Goal: Task Accomplishment & Management: Complete application form

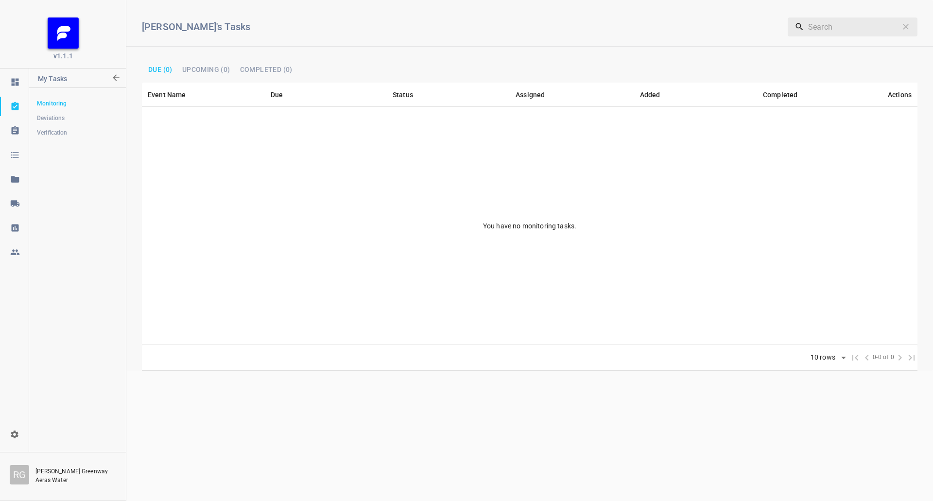
click at [13, 196] on link at bounding box center [14, 203] width 29 height 19
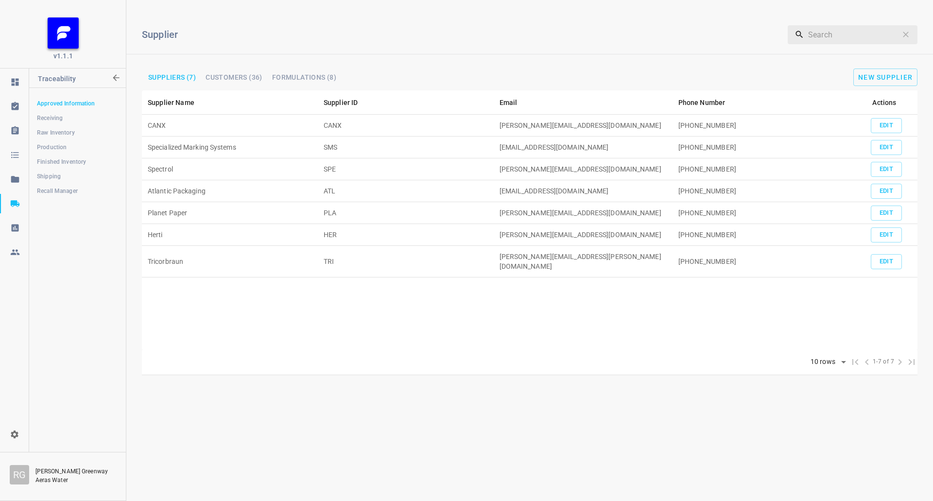
click at [59, 170] on link "Shipping" at bounding box center [77, 176] width 96 height 19
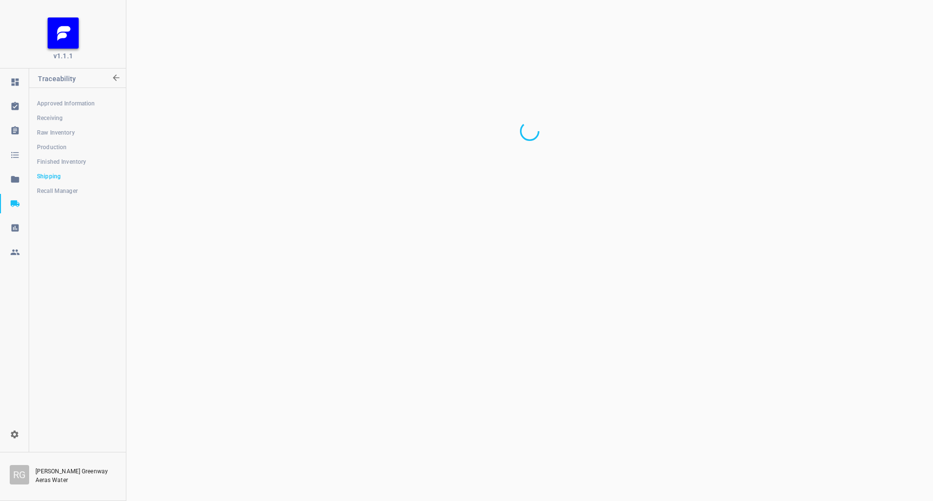
click at [62, 139] on link "Production" at bounding box center [77, 147] width 96 height 19
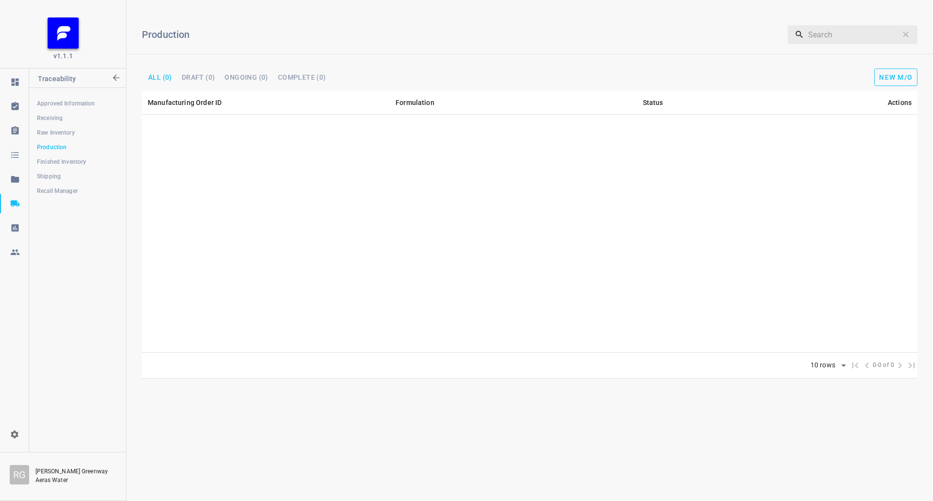
click at [885, 75] on span "New M/O" at bounding box center [896, 77] width 34 height 8
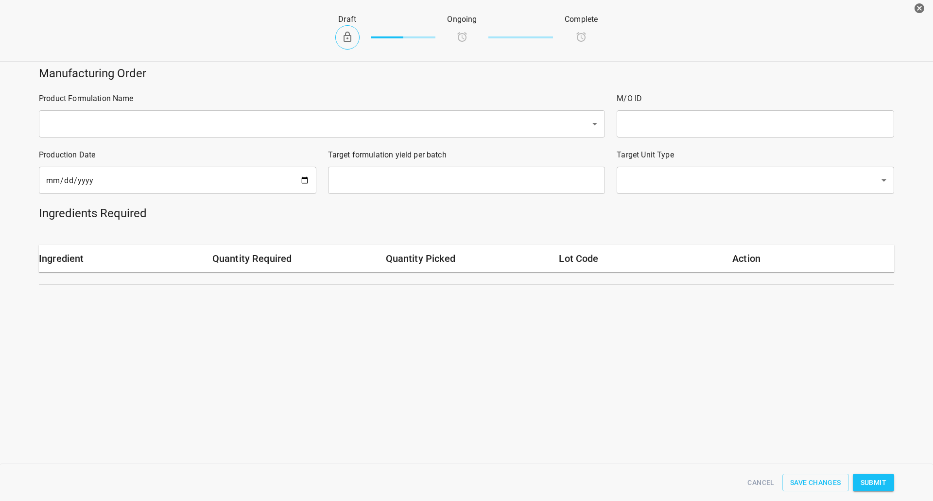
click at [195, 114] on div "​" at bounding box center [322, 123] width 566 height 27
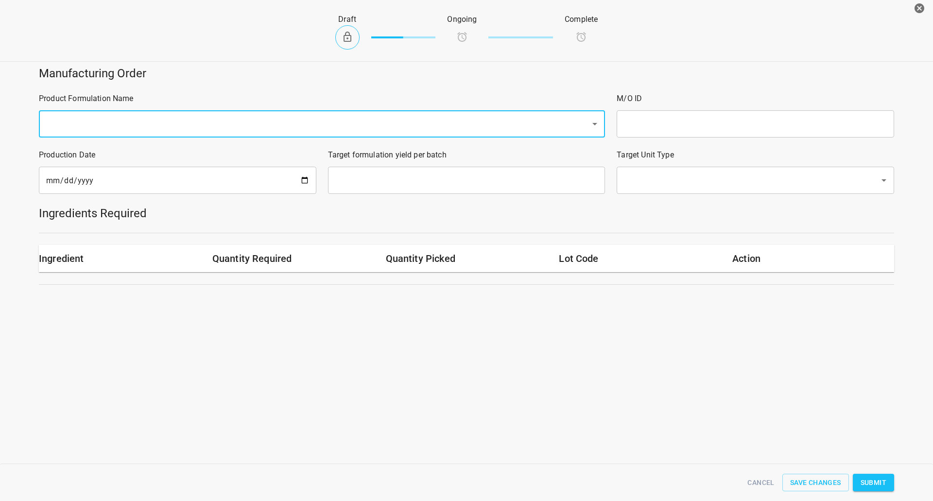
click at [163, 105] on div "Product Formulation Name ​" at bounding box center [322, 115] width 578 height 56
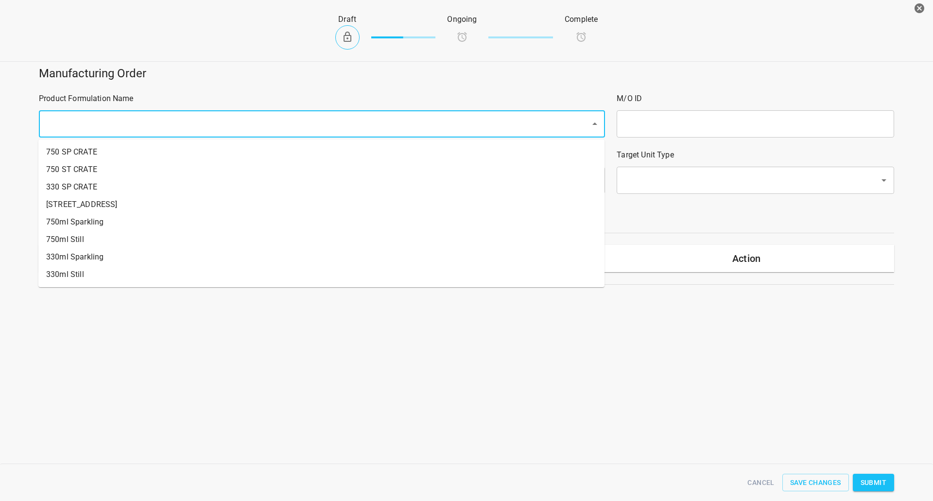
click at [148, 125] on input "text" at bounding box center [308, 124] width 530 height 18
click at [91, 272] on li "330ml Still" at bounding box center [321, 274] width 566 height 17
type input "1"
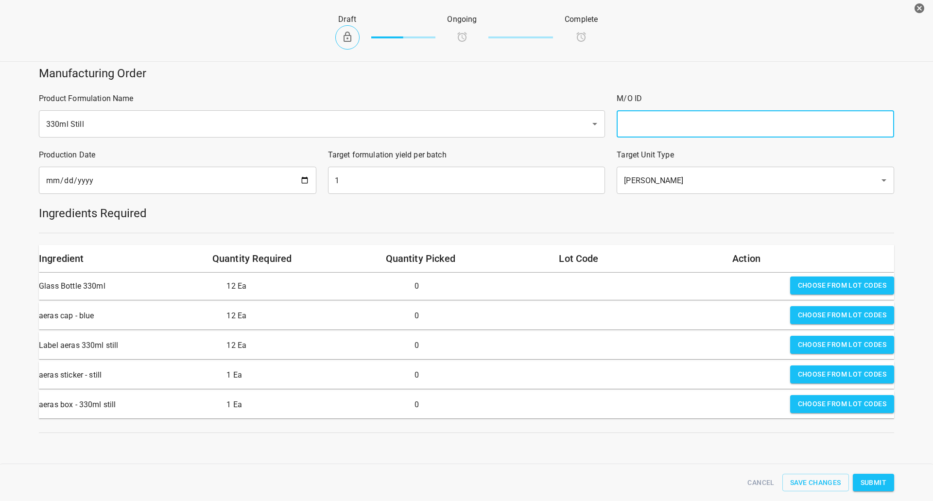
click at [653, 124] on input "text" at bounding box center [756, 123] width 278 height 27
type input "25253"
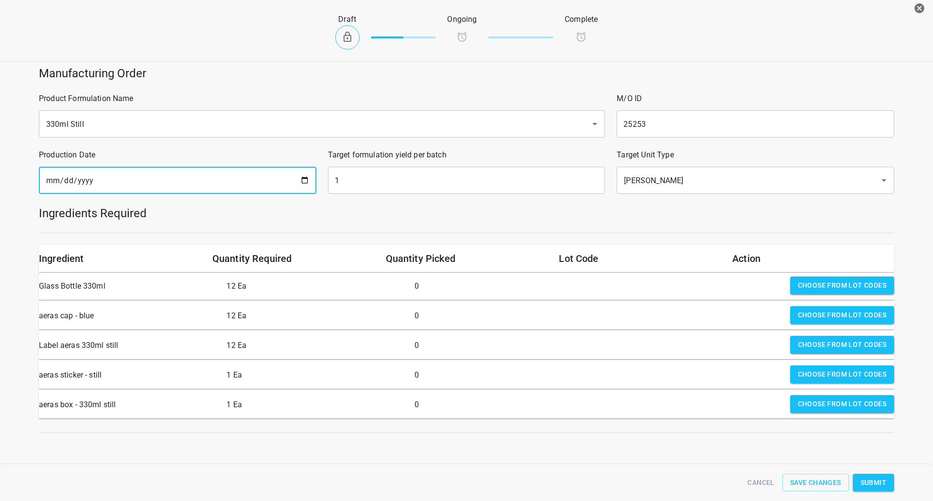
click at [302, 184] on input "[DATE]" at bounding box center [178, 180] width 278 height 27
type input "[DATE]"
click at [407, 173] on input "1" at bounding box center [467, 180] width 278 height 27
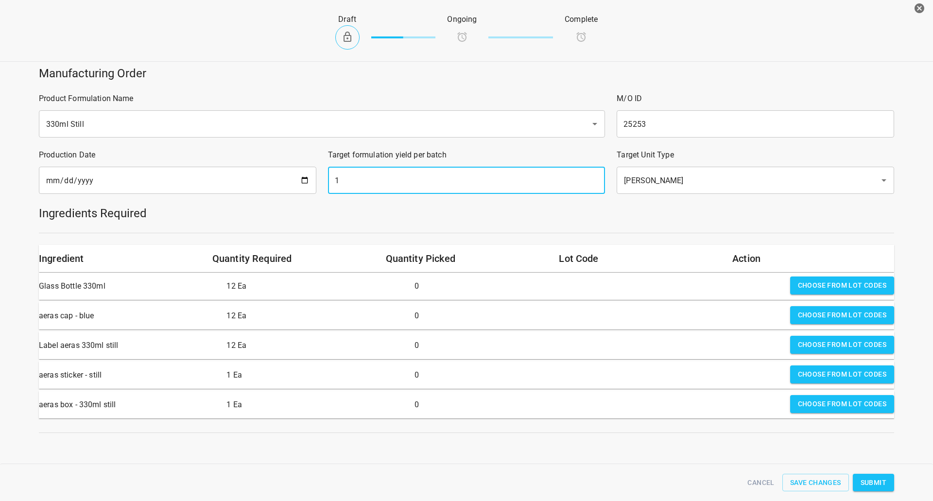
click at [407, 173] on input "1" at bounding box center [467, 180] width 278 height 27
type input "2142"
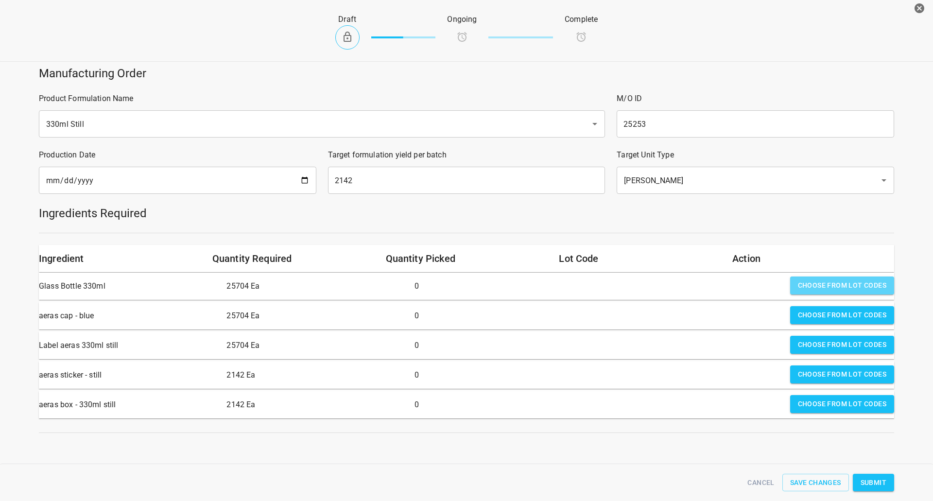
drag, startPoint x: 866, startPoint y: 284, endPoint x: 791, endPoint y: 281, distance: 74.9
click at [866, 284] on span "Choose from lot codes" at bounding box center [842, 285] width 88 height 12
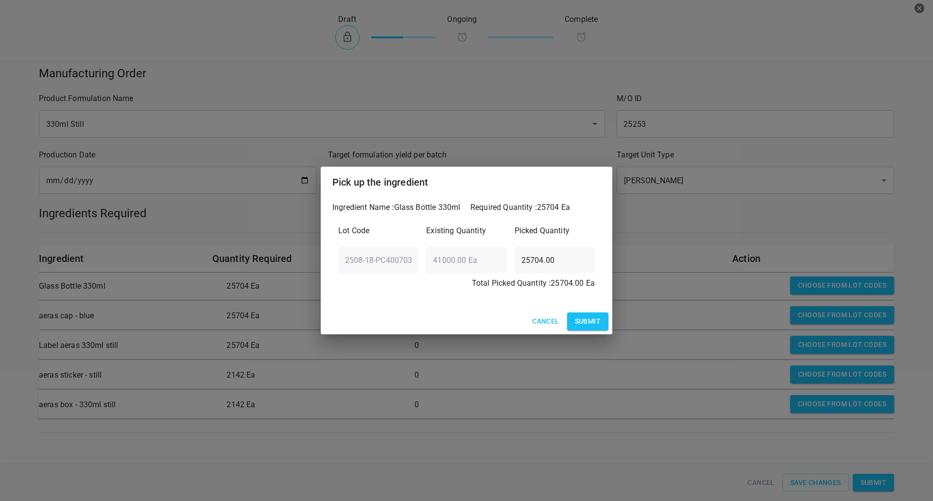
click at [575, 321] on span "Submit" at bounding box center [588, 321] width 26 height 12
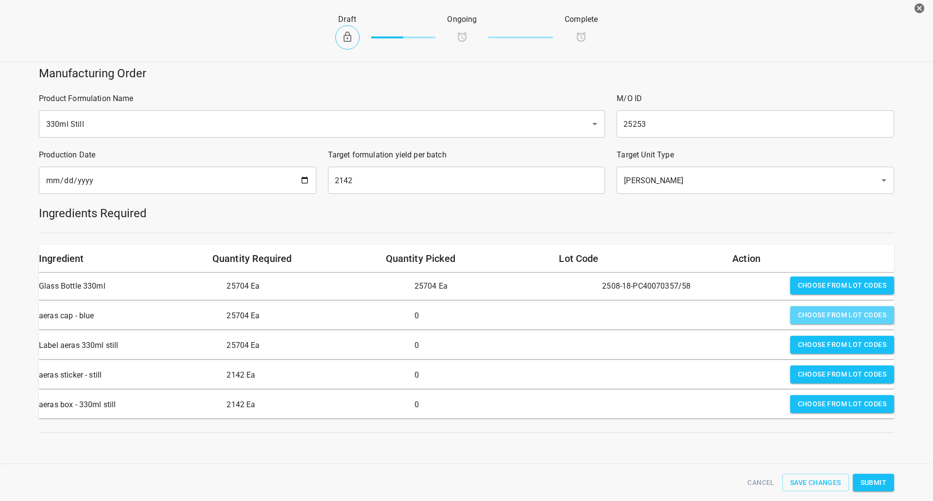
click at [826, 310] on span "Choose from lot codes" at bounding box center [842, 315] width 88 height 12
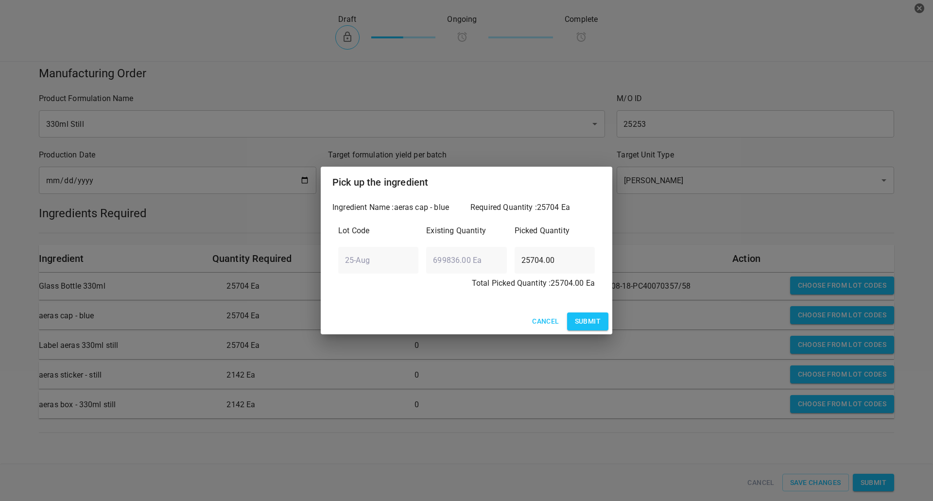
click at [588, 328] on button "Submit" at bounding box center [587, 322] width 41 height 18
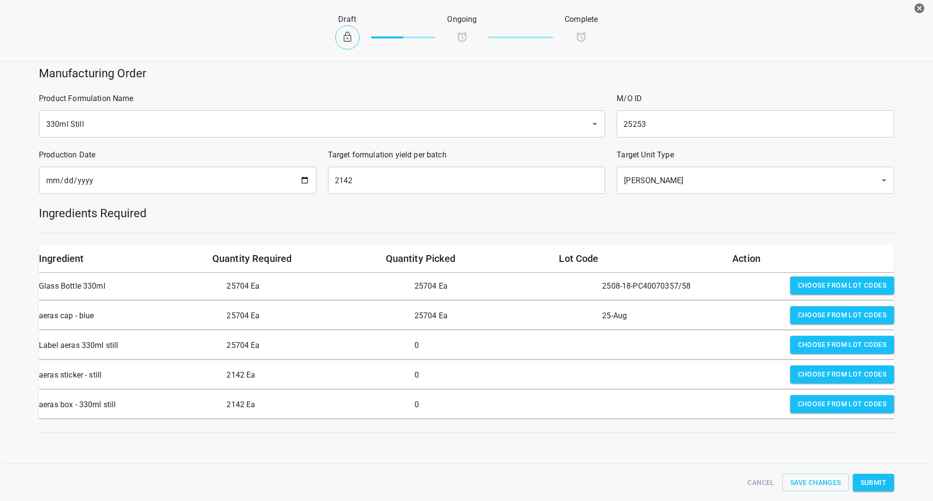
click at [818, 346] on span "Choose from lot codes" at bounding box center [842, 345] width 88 height 12
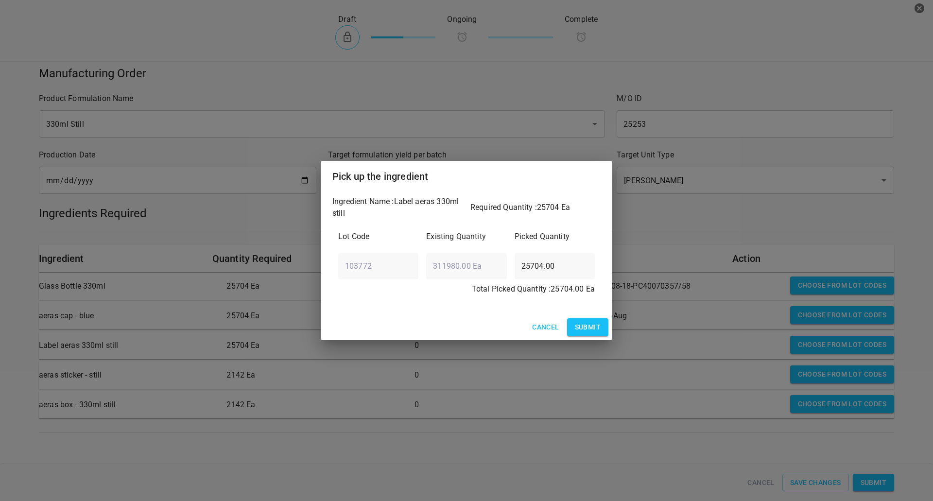
click at [582, 332] on span "Submit" at bounding box center [588, 327] width 26 height 12
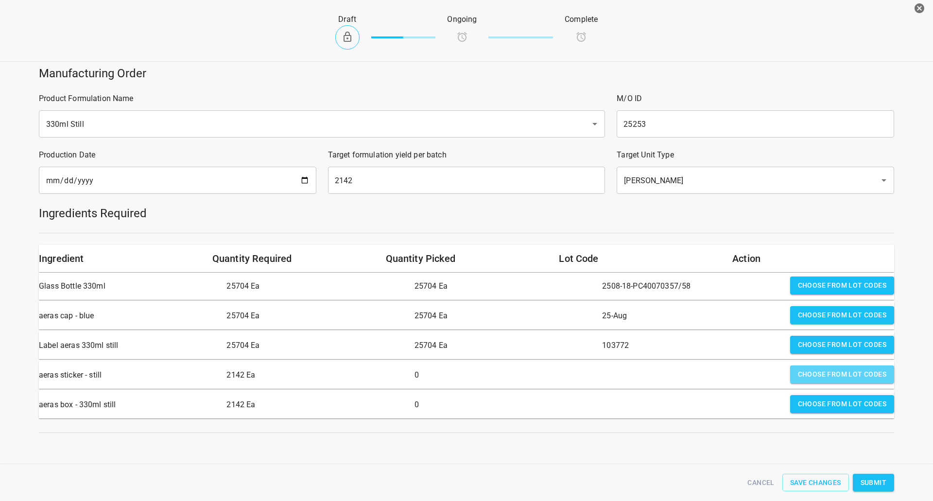
click at [860, 377] on span "Choose from lot codes" at bounding box center [842, 374] width 88 height 12
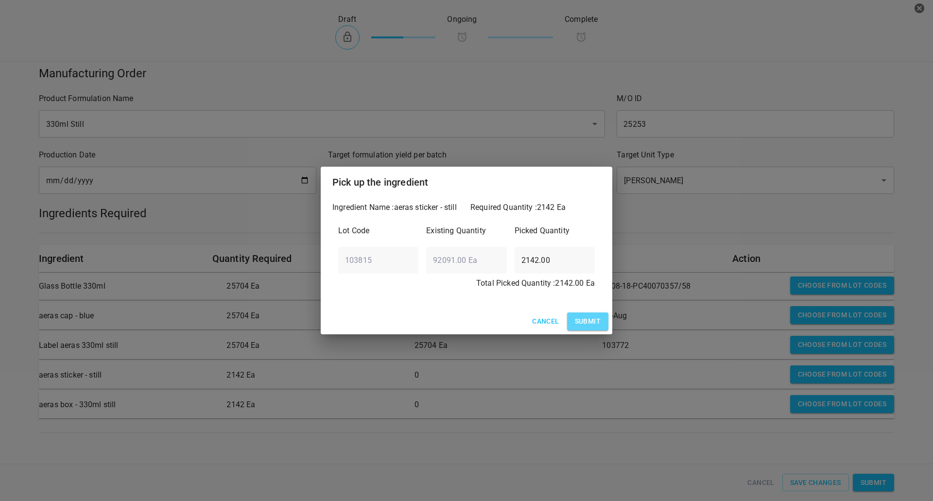
drag, startPoint x: 593, startPoint y: 320, endPoint x: 763, endPoint y: 410, distance: 191.7
click at [593, 321] on span "Submit" at bounding box center [588, 321] width 26 height 12
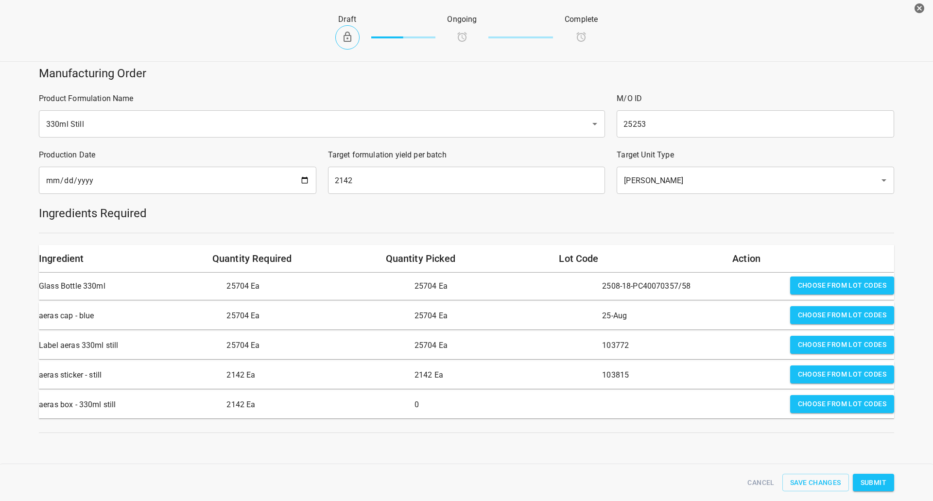
click at [835, 401] on span "Choose from lot codes" at bounding box center [842, 404] width 88 height 12
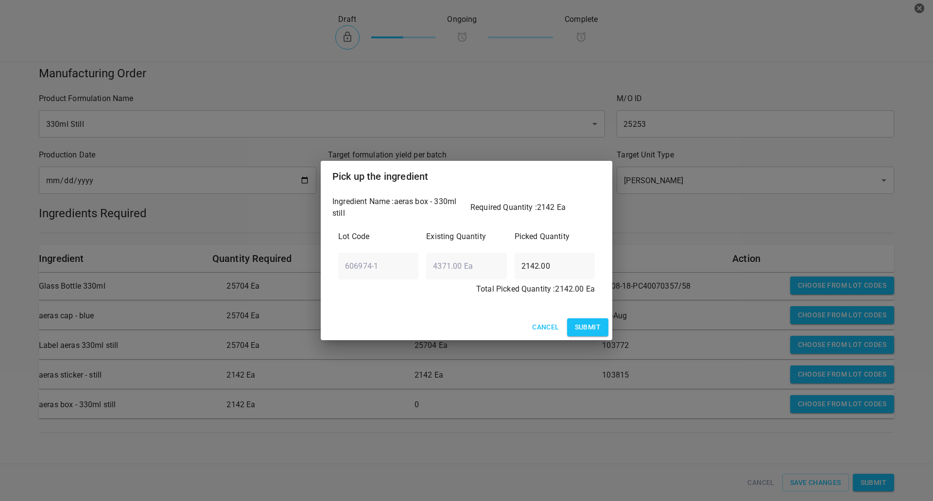
click at [583, 326] on span "Submit" at bounding box center [588, 327] width 26 height 12
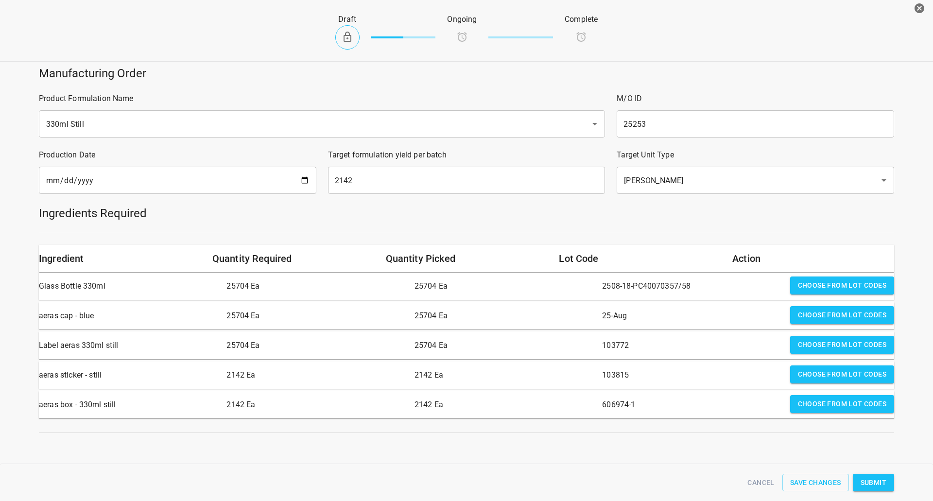
click at [875, 486] on span "Submit" at bounding box center [874, 483] width 26 height 12
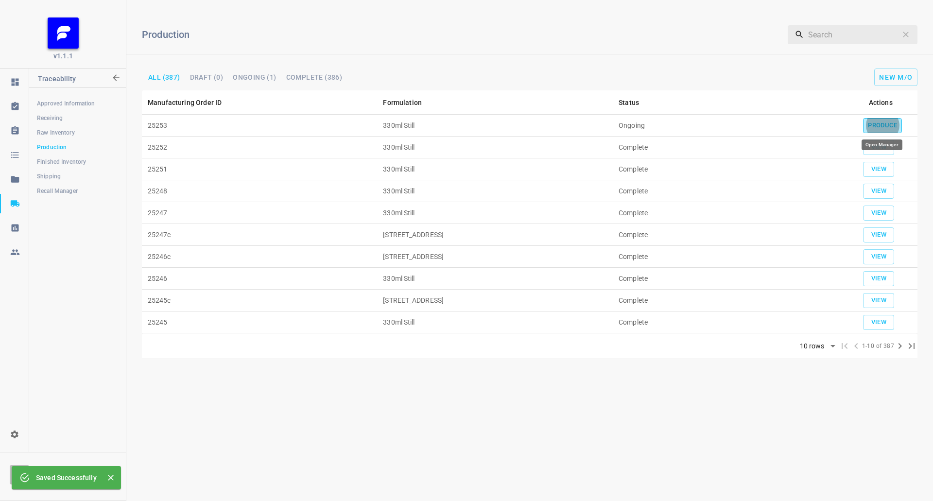
click at [901, 128] on button "Produce" at bounding box center [882, 125] width 39 height 15
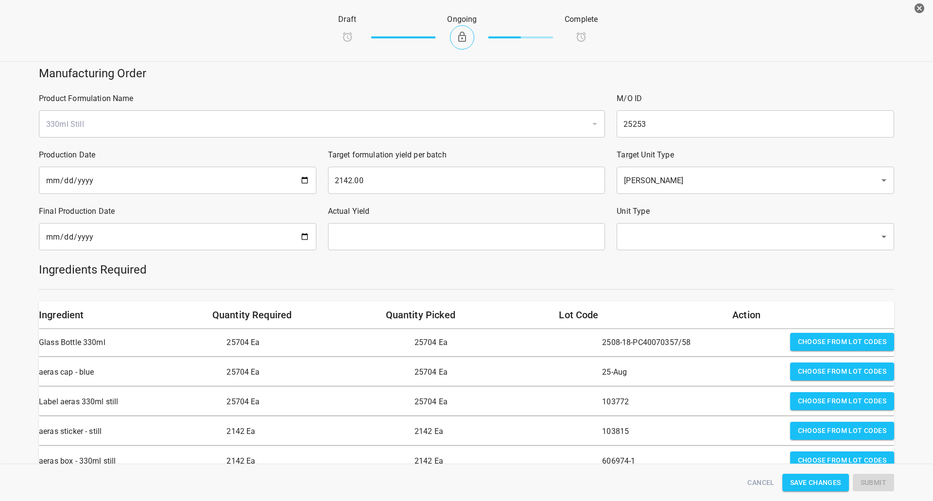
click at [307, 241] on input "date" at bounding box center [178, 236] width 278 height 27
click at [301, 238] on input "date" at bounding box center [178, 236] width 278 height 27
type input "[DATE]"
click at [432, 225] on input "text" at bounding box center [467, 236] width 278 height 27
click at [642, 226] on div "​" at bounding box center [756, 236] width 278 height 27
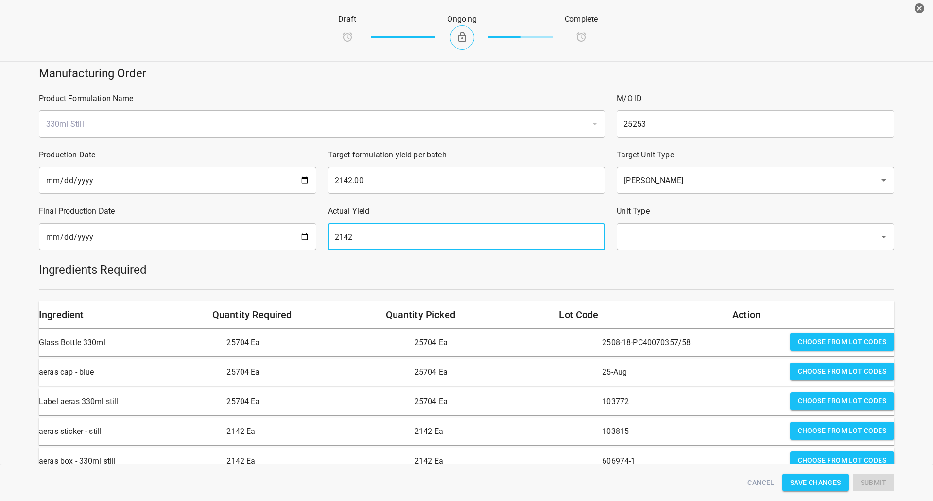
type input "2142"
drag, startPoint x: 660, startPoint y: 219, endPoint x: 653, endPoint y: 239, distance: 21.4
click at [660, 221] on div "Unit Type ​" at bounding box center [755, 228] width 289 height 56
click at [651, 243] on input "text" at bounding box center [742, 236] width 242 height 18
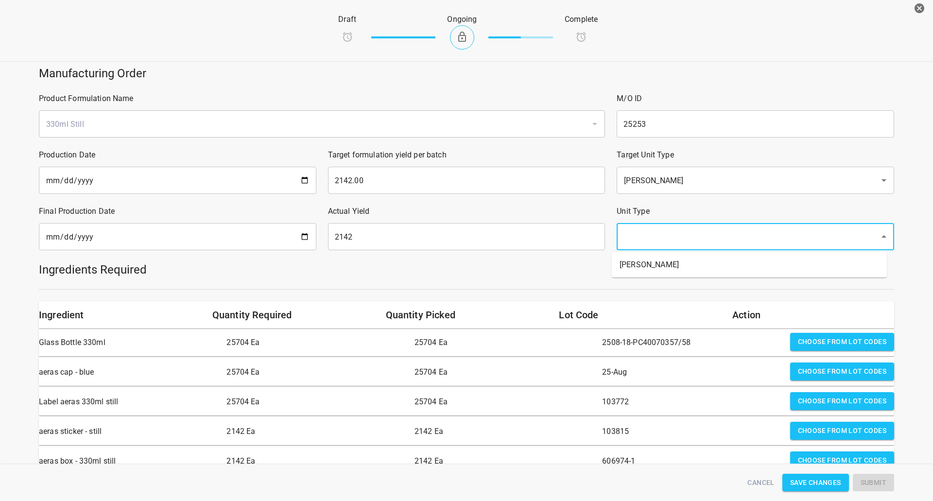
click at [650, 255] on ul "[PERSON_NAME]" at bounding box center [749, 264] width 275 height 25
click at [638, 274] on ul "[PERSON_NAME]" at bounding box center [749, 264] width 275 height 25
click at [641, 266] on li "[PERSON_NAME]" at bounding box center [749, 264] width 275 height 17
click at [569, 292] on div at bounding box center [466, 289] width 867 height 12
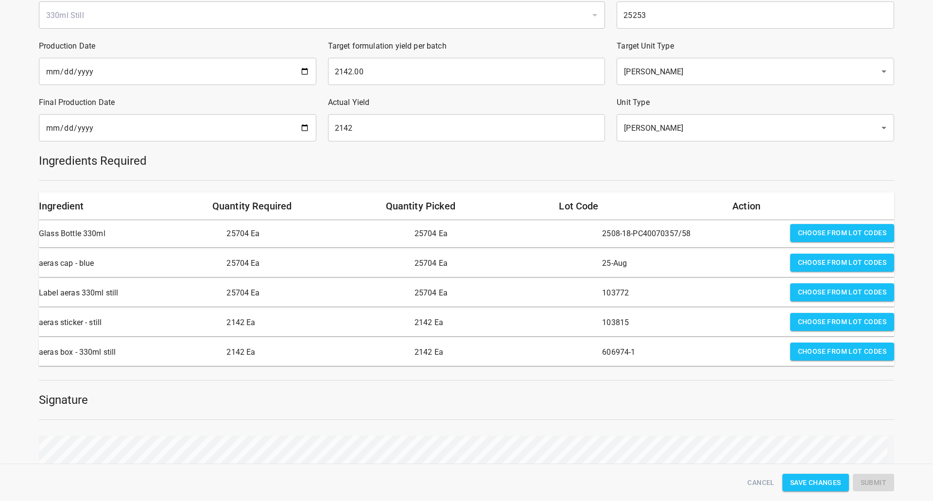
scroll to position [146, 0]
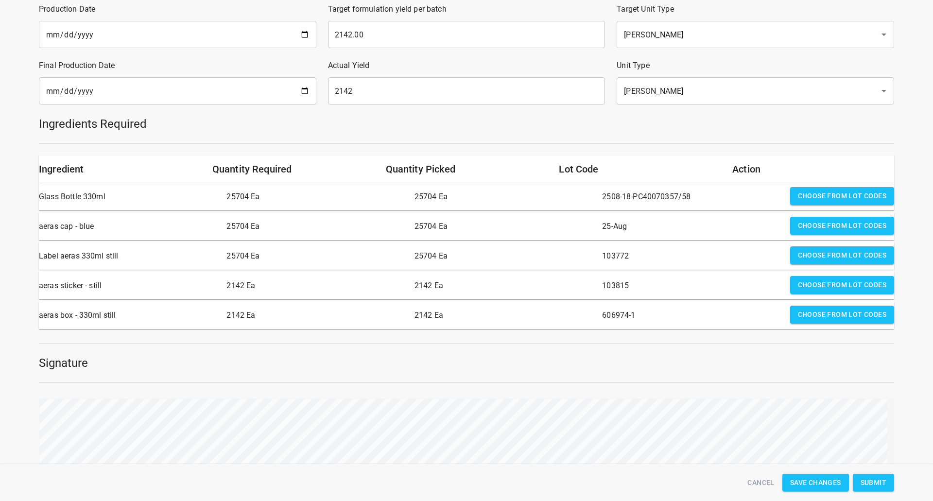
click at [876, 486] on span "Submit" at bounding box center [874, 483] width 26 height 12
